Goal: Task Accomplishment & Management: Manage account settings

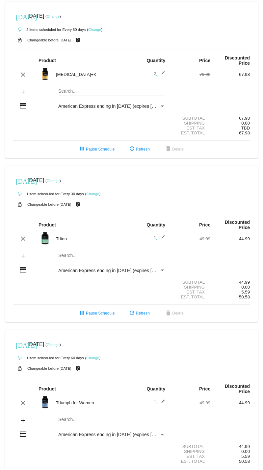
click at [159, 72] on mat-icon "edit" at bounding box center [161, 75] width 8 height 8
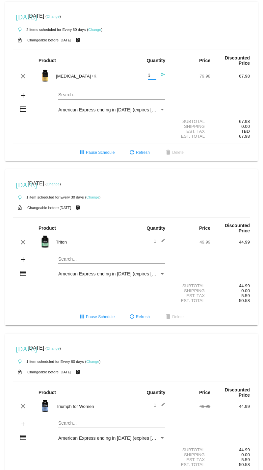
click at [150, 74] on input "3" at bounding box center [152, 75] width 8 height 5
click at [151, 77] on input "2" at bounding box center [152, 75] width 8 height 5
type input "1"
click at [151, 77] on input "1" at bounding box center [152, 75] width 8 height 5
click at [160, 74] on mat-icon "send" at bounding box center [161, 76] width 8 height 8
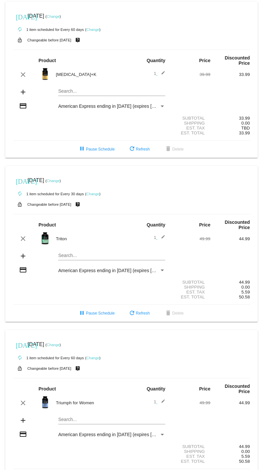
click at [60, 16] on link "Change" at bounding box center [53, 16] width 13 height 4
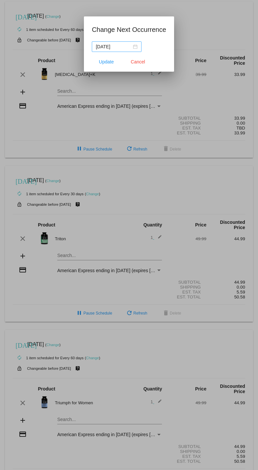
click at [135, 48] on div "[DATE]" at bounding box center [117, 46] width 42 height 7
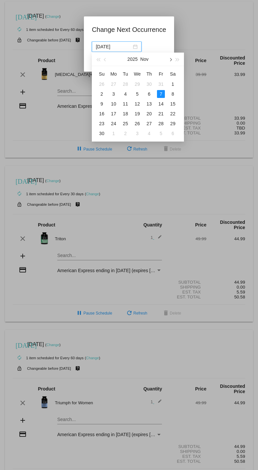
click at [172, 61] on button "button" at bounding box center [169, 59] width 7 height 13
click at [171, 59] on span "button" at bounding box center [170, 59] width 3 height 3
click at [152, 91] on div "8" at bounding box center [149, 94] width 8 height 8
type input "[DATE]"
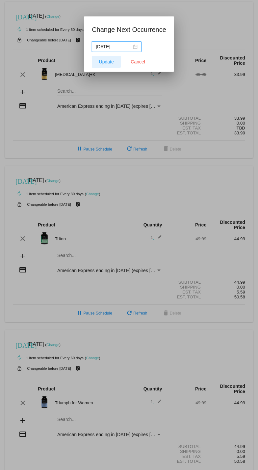
click at [111, 61] on span "Update" at bounding box center [106, 61] width 15 height 5
